Goal: Transaction & Acquisition: Purchase product/service

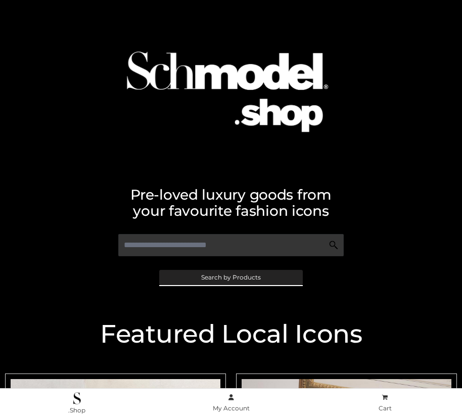
click at [230, 277] on span "Search by Products" at bounding box center [231, 277] width 60 height 6
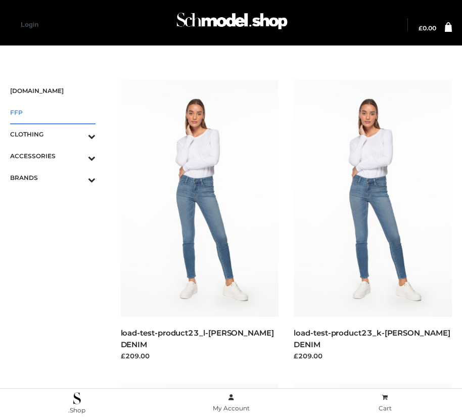
click at [53, 112] on span "FFP" at bounding box center [52, 113] width 85 height 12
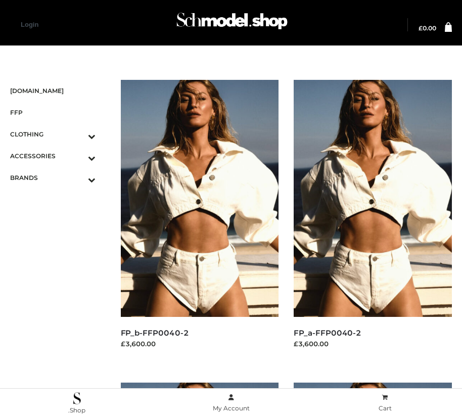
scroll to position [1154, 0]
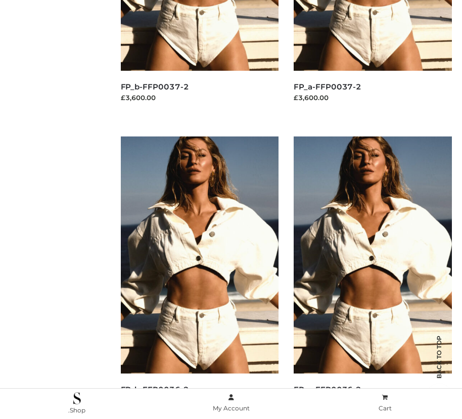
click at [199, 277] on img at bounding box center [200, 254] width 158 height 237
